Goal: Transaction & Acquisition: Purchase product/service

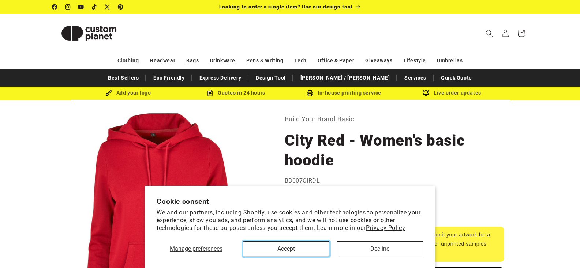
click at [316, 250] on button "Accept" at bounding box center [286, 248] width 87 height 15
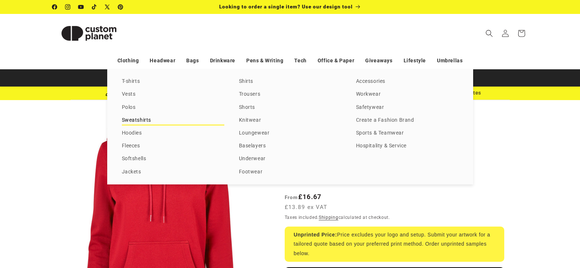
click at [137, 119] on link "Sweatshirts" at bounding box center [173, 120] width 102 height 10
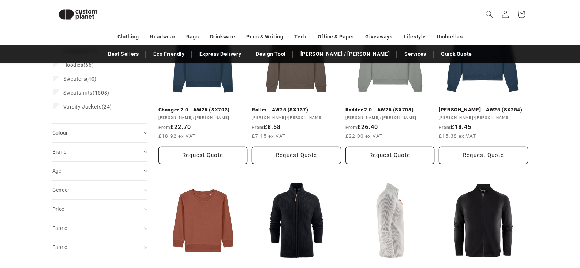
scroll to position [137, 0]
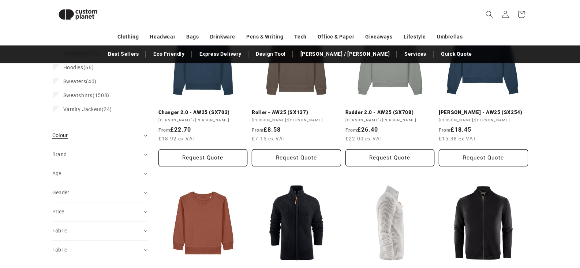
click at [75, 133] on div "Colour (0)" at bounding box center [96, 135] width 89 height 8
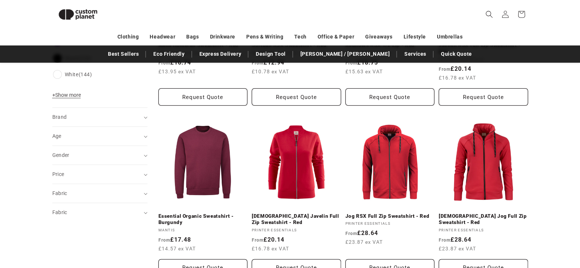
scroll to position [381, 0]
click at [82, 155] on div "Gender (0)" at bounding box center [96, 155] width 89 height 8
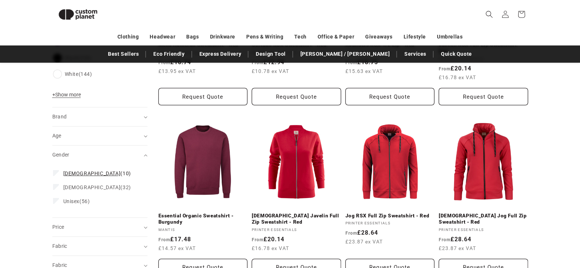
click at [79, 174] on span "Female" at bounding box center [91, 173] width 57 height 6
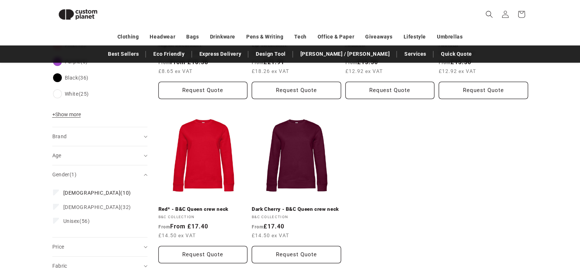
scroll to position [429, 0]
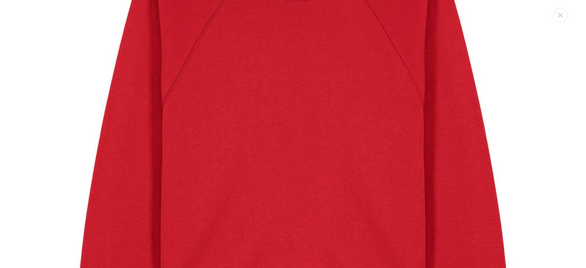
scroll to position [50, 0]
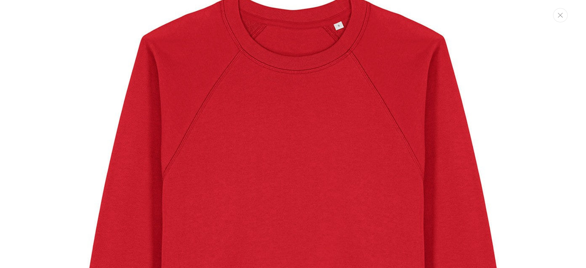
click at [559, 15] on icon "Close" at bounding box center [559, 15] width 5 height 5
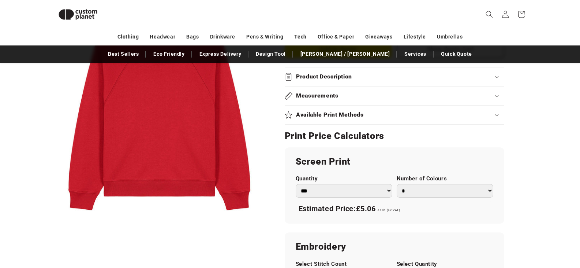
scroll to position [332, 0]
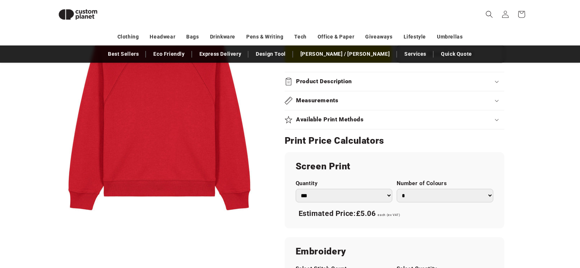
click at [387, 188] on select "*** *** *** **** **** **** ***** *****" at bounding box center [344, 195] width 97 height 14
click at [422, 160] on h2 "Screen Print" at bounding box center [395, 166] width 198 height 12
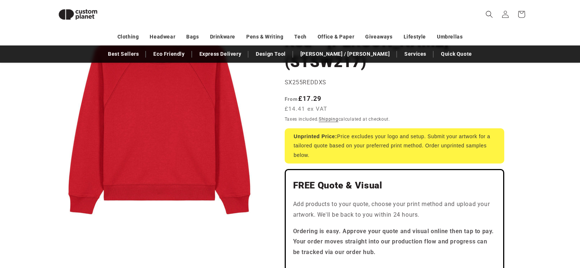
scroll to position [88, 0]
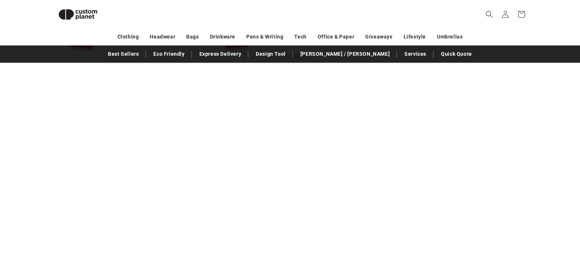
scroll to position [771, 0]
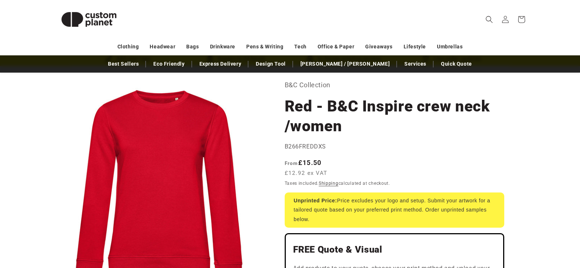
scroll to position [49, 0]
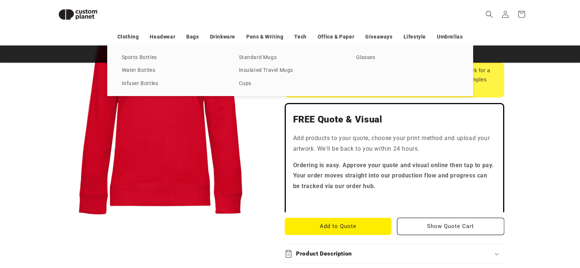
scroll to position [137, 0]
